Goal: Transaction & Acquisition: Book appointment/travel/reservation

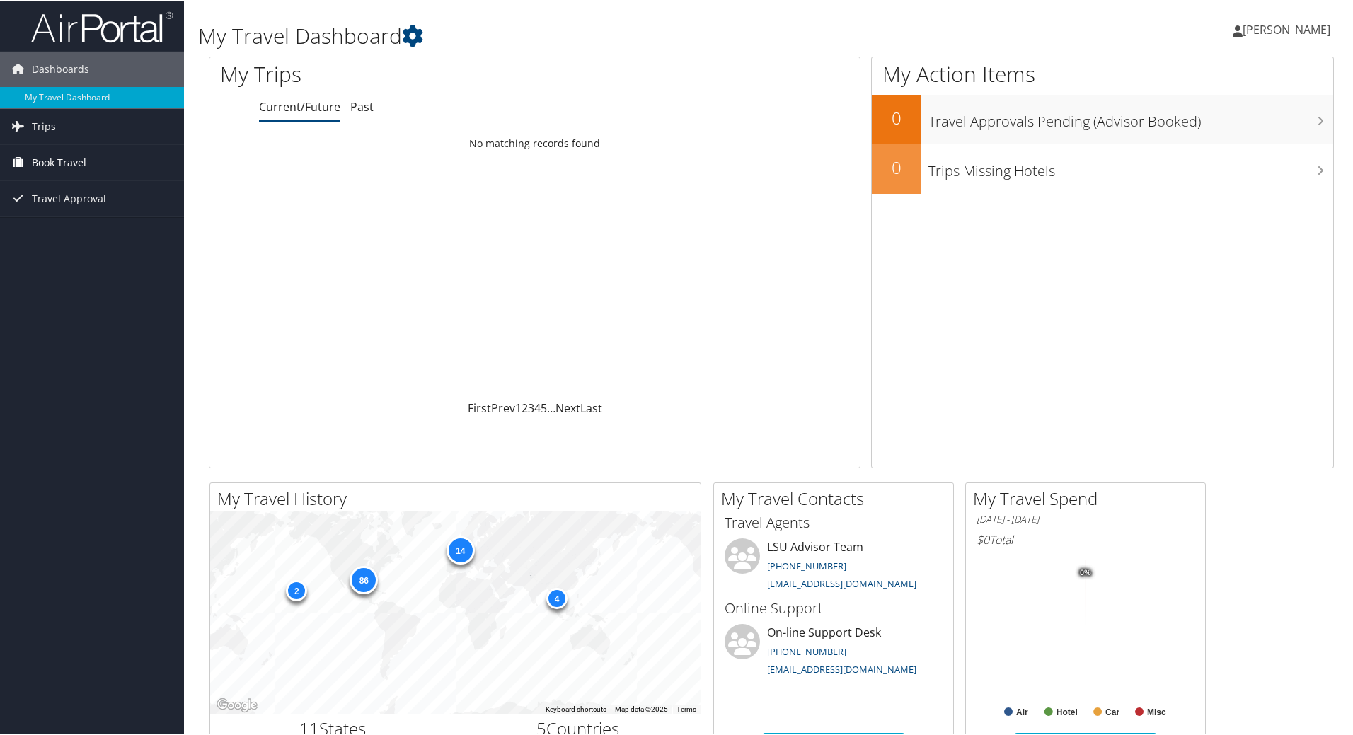
click at [39, 156] on span "Book Travel" at bounding box center [59, 161] width 54 height 35
click at [54, 208] on link "Book/Manage Online Trips" at bounding box center [92, 210] width 184 height 21
